Goal: Task Accomplishment & Management: Manage account settings

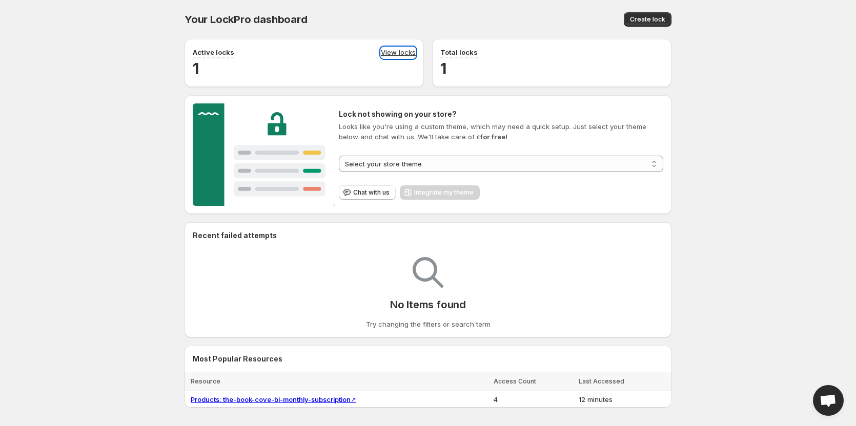
click at [393, 51] on link "View locks" at bounding box center [398, 52] width 35 height 11
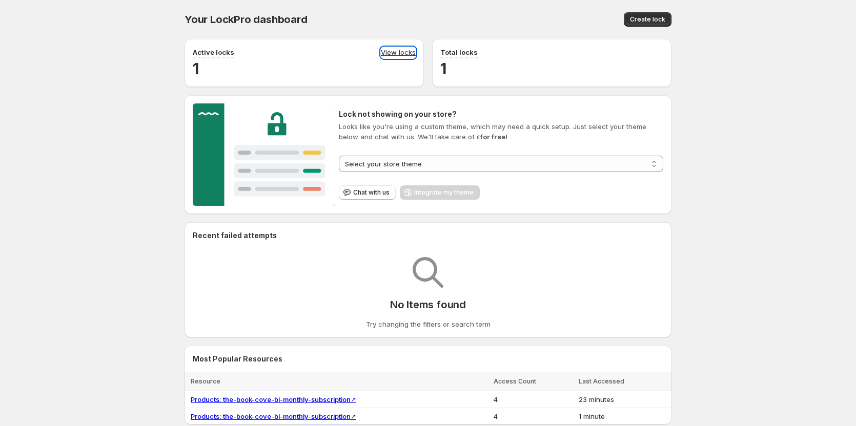
click at [403, 50] on link "View locks" at bounding box center [398, 52] width 35 height 11
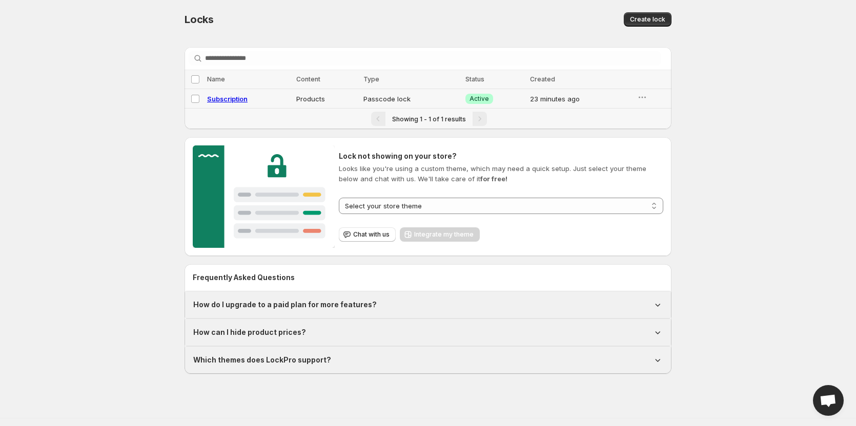
click at [231, 101] on span "Subscription" at bounding box center [227, 99] width 40 height 8
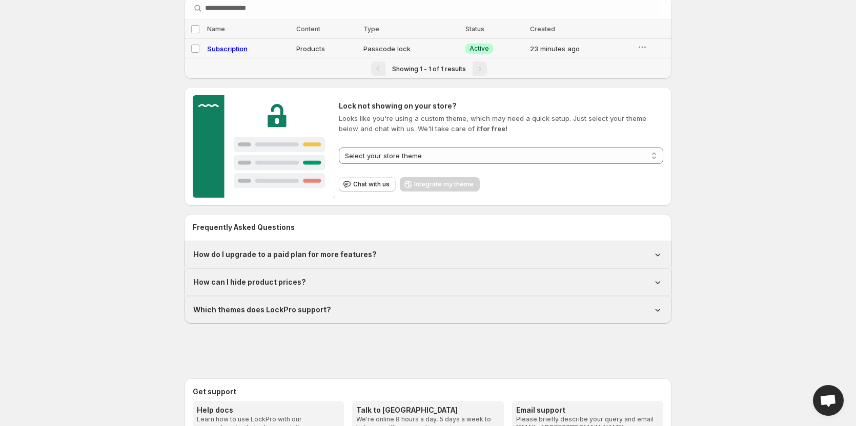
scroll to position [51, 0]
select select "********"
select select "****"
select select "******"
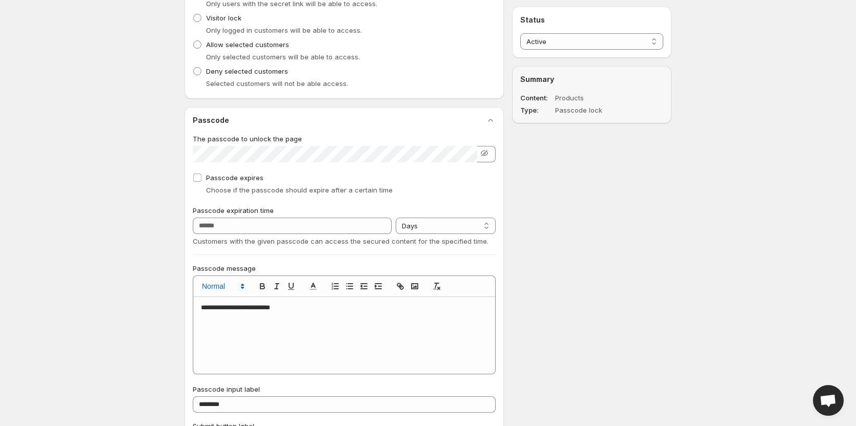
scroll to position [372, 0]
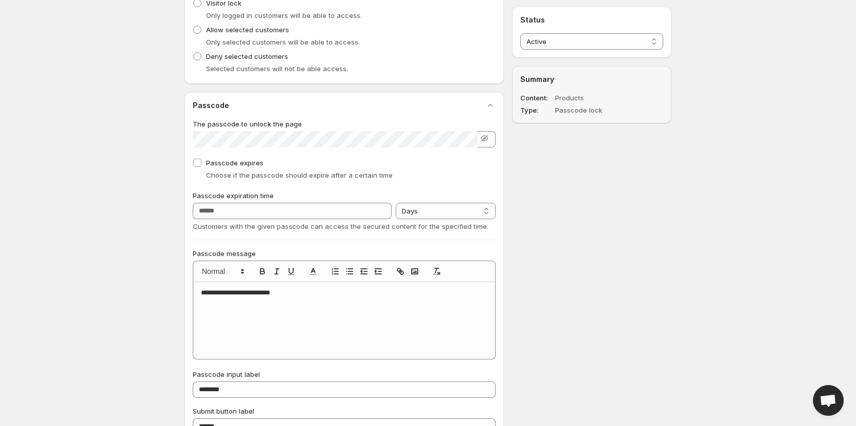
click at [299, 296] on p "**********" at bounding box center [344, 293] width 287 height 9
click at [414, 272] on polyline "button" at bounding box center [415, 272] width 4 height 3
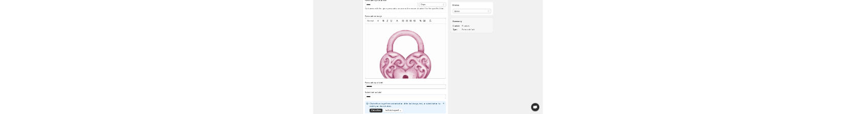
scroll to position [577, 0]
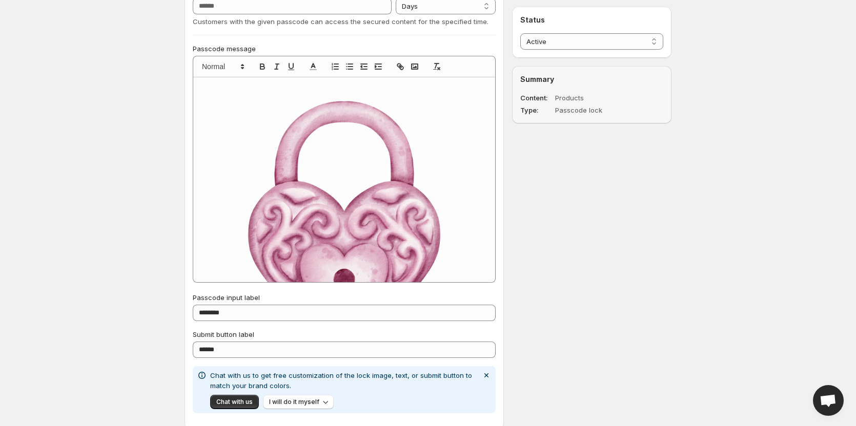
click at [446, 194] on img at bounding box center [344, 227] width 287 height 287
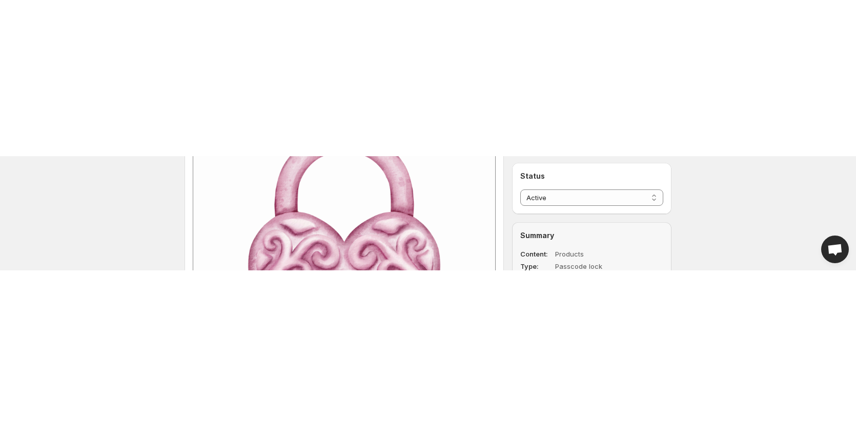
scroll to position [731, 0]
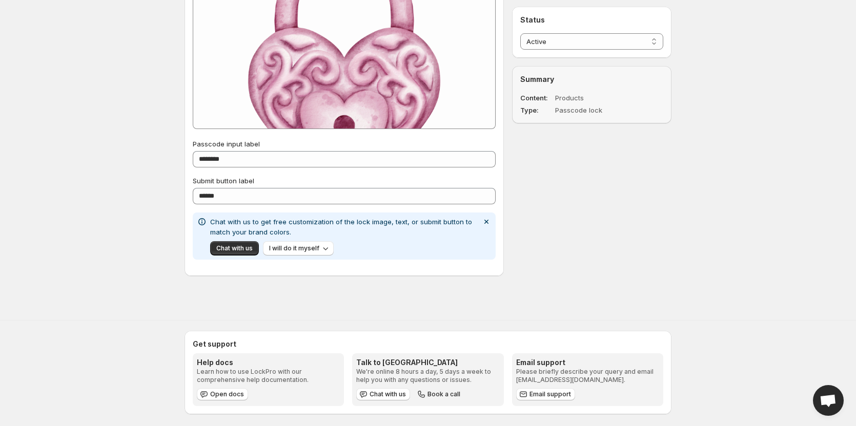
click at [345, 103] on img at bounding box center [344, 73] width 287 height 287
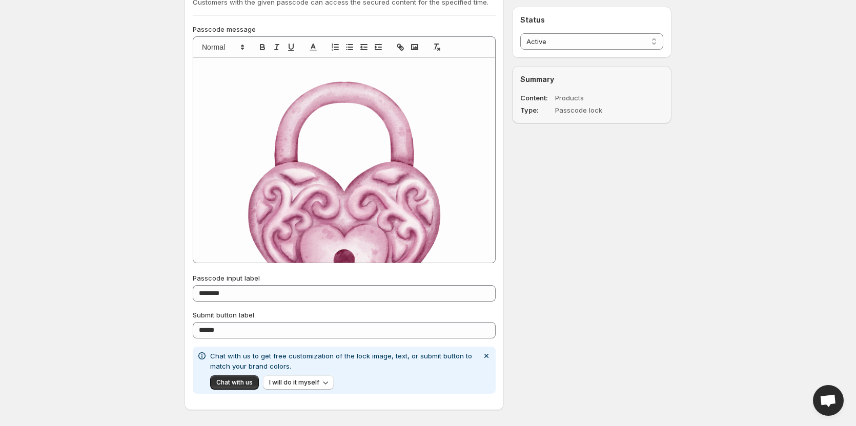
scroll to position [577, 0]
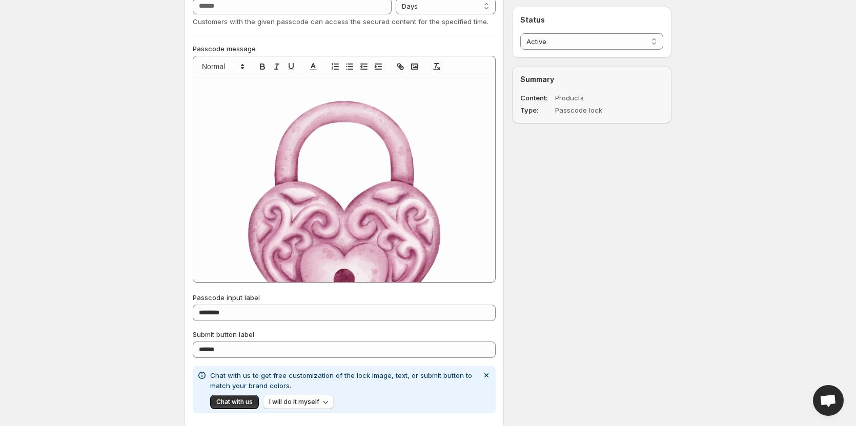
click at [407, 202] on img at bounding box center [344, 227] width 287 height 287
click at [374, 133] on img at bounding box center [344, 227] width 287 height 287
click at [231, 65] on span at bounding box center [222, 66] width 50 height 12
click at [236, 111] on span at bounding box center [235, 116] width 66 height 15
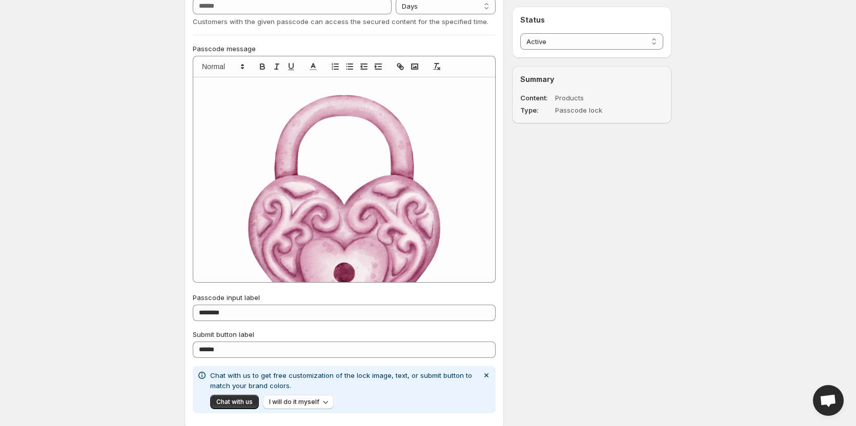
click at [323, 179] on img at bounding box center [344, 220] width 287 height 287
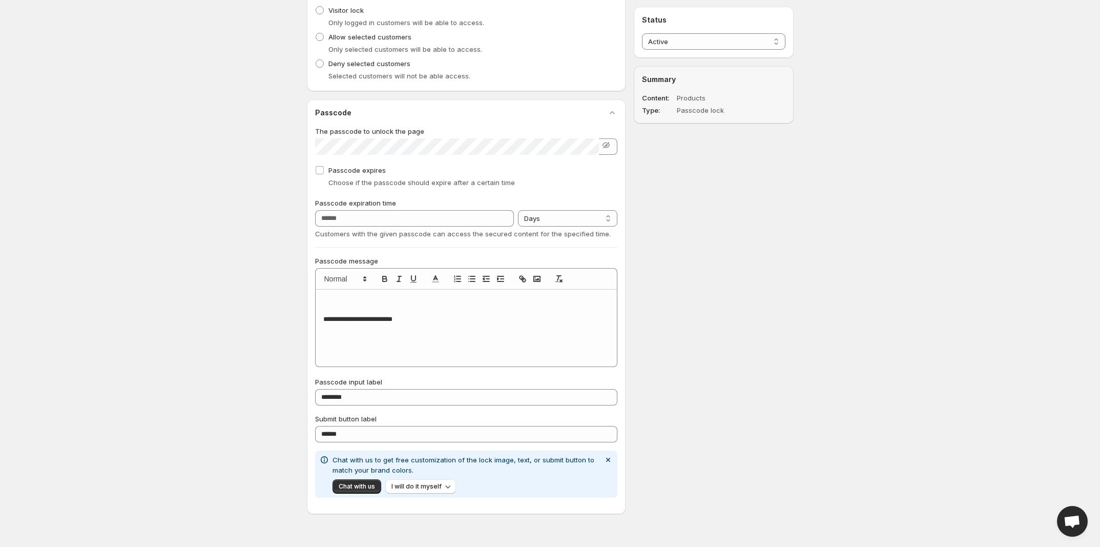
scroll to position [361, 0]
click at [536, 279] on icon "button" at bounding box center [537, 282] width 9 height 9
click at [534, 284] on rect "button" at bounding box center [537, 282] width 6 height 5
click at [536, 282] on icon "button" at bounding box center [537, 282] width 9 height 9
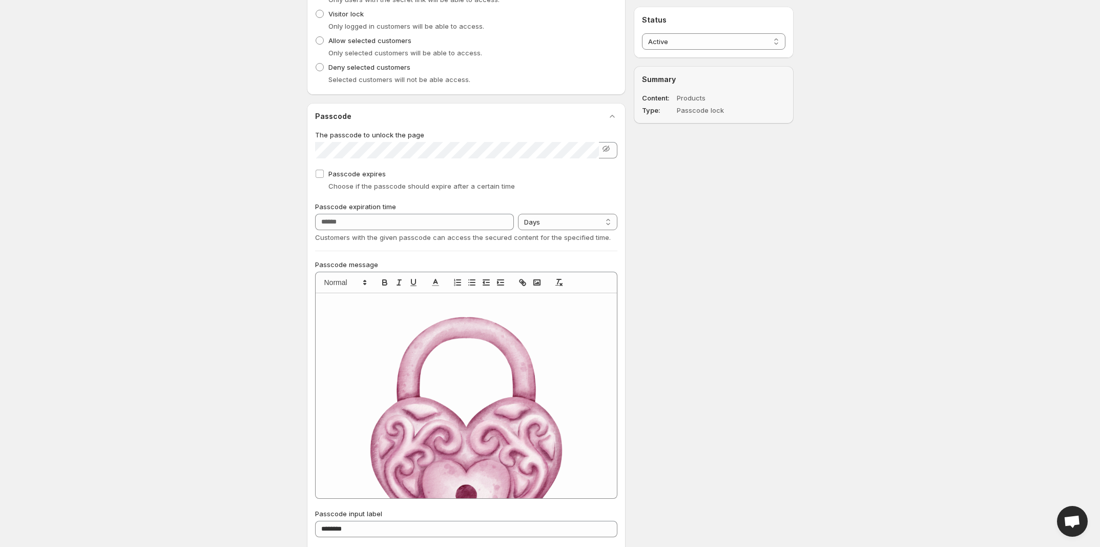
click at [487, 374] on img at bounding box center [466, 442] width 286 height 286
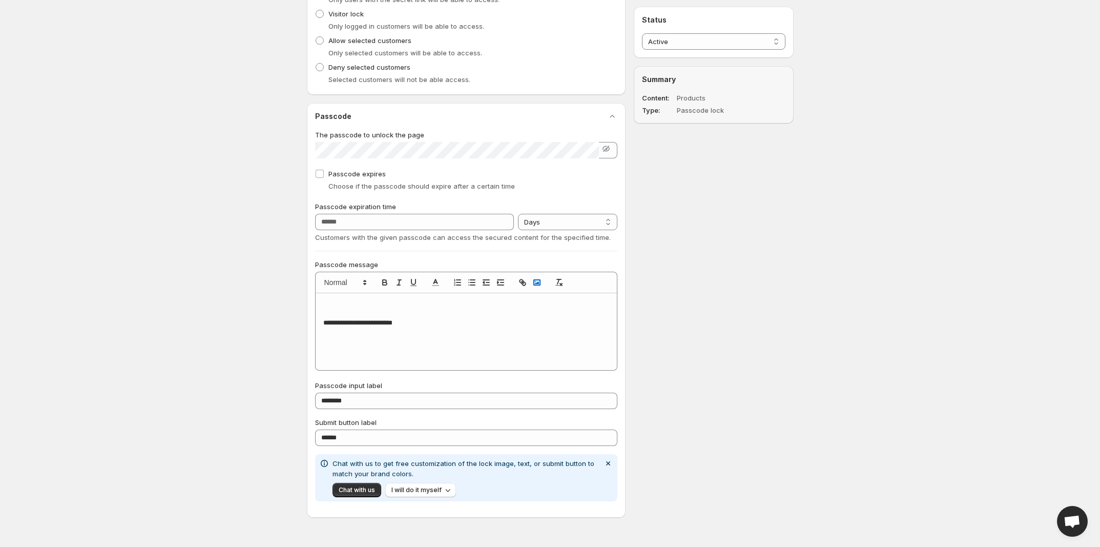
click at [537, 279] on icon "button" at bounding box center [537, 282] width 9 height 9
